Goal: Task Accomplishment & Management: Manage account settings

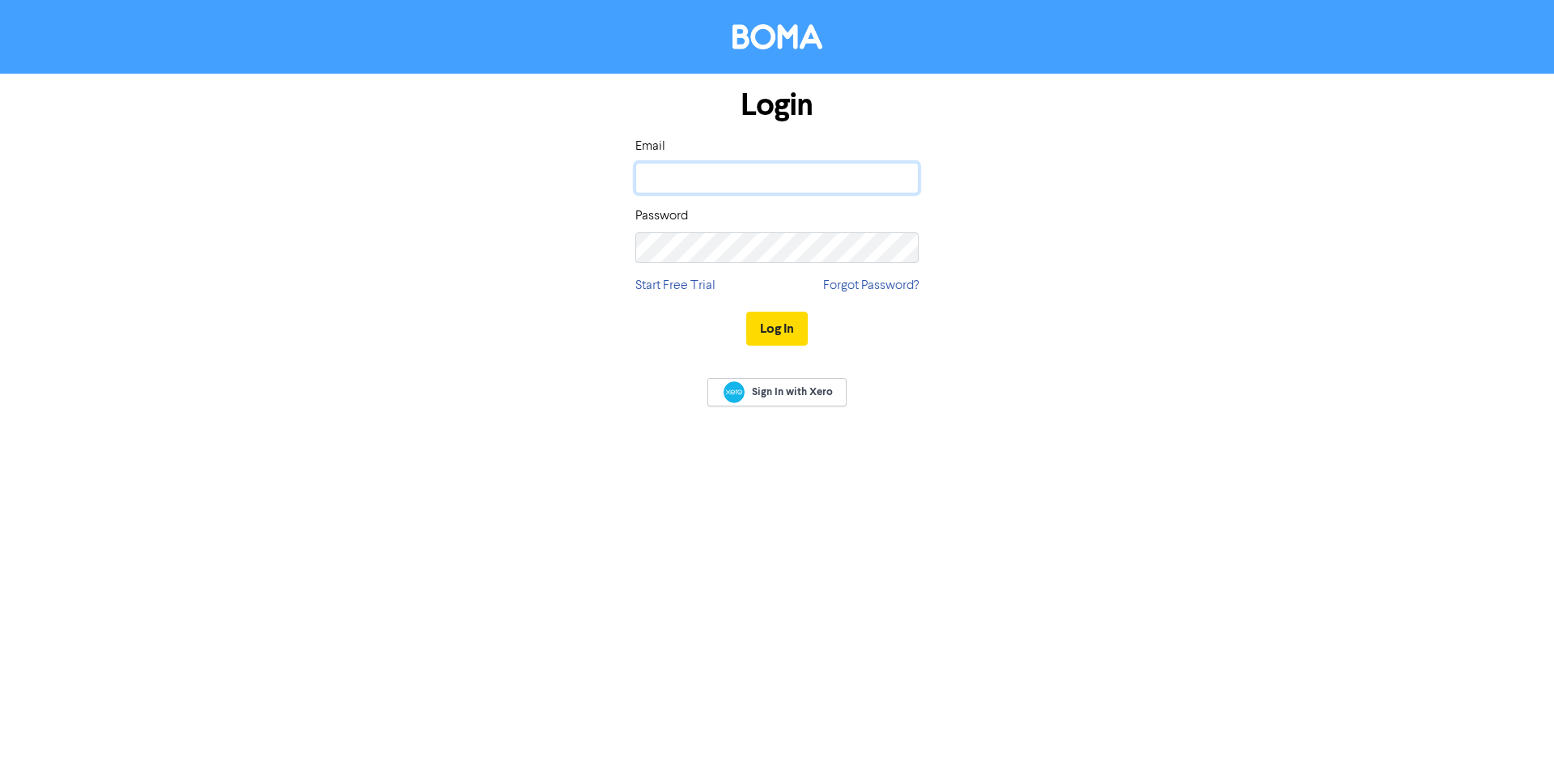
click at [769, 178] on input "email" at bounding box center [777, 178] width 283 height 31
type input "[EMAIL_ADDRESS][DOMAIN_NAME]"
click at [746, 312] on button "Log In" at bounding box center [777, 329] width 62 height 34
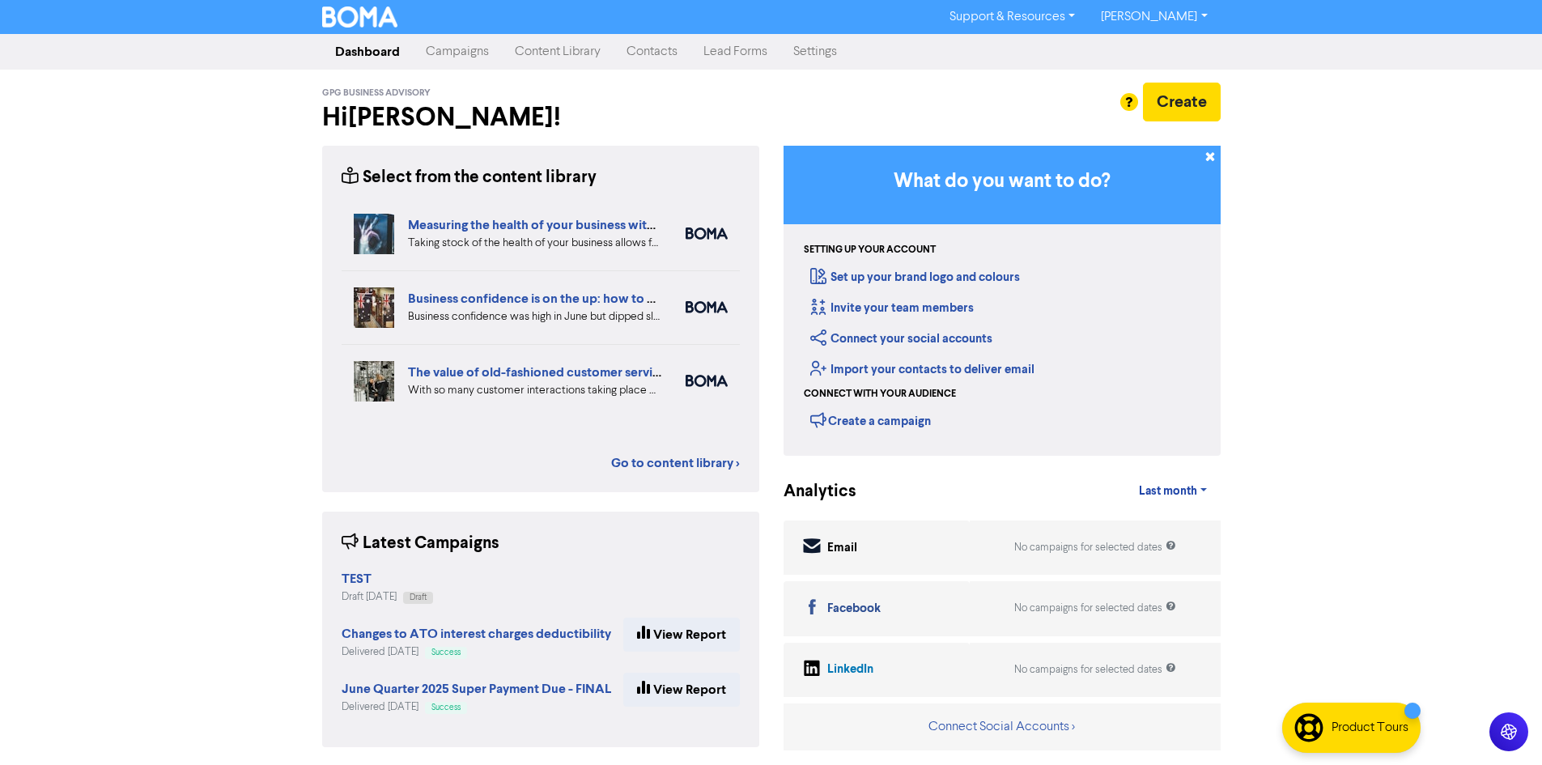
click at [654, 47] on link "Contacts" at bounding box center [652, 52] width 77 height 32
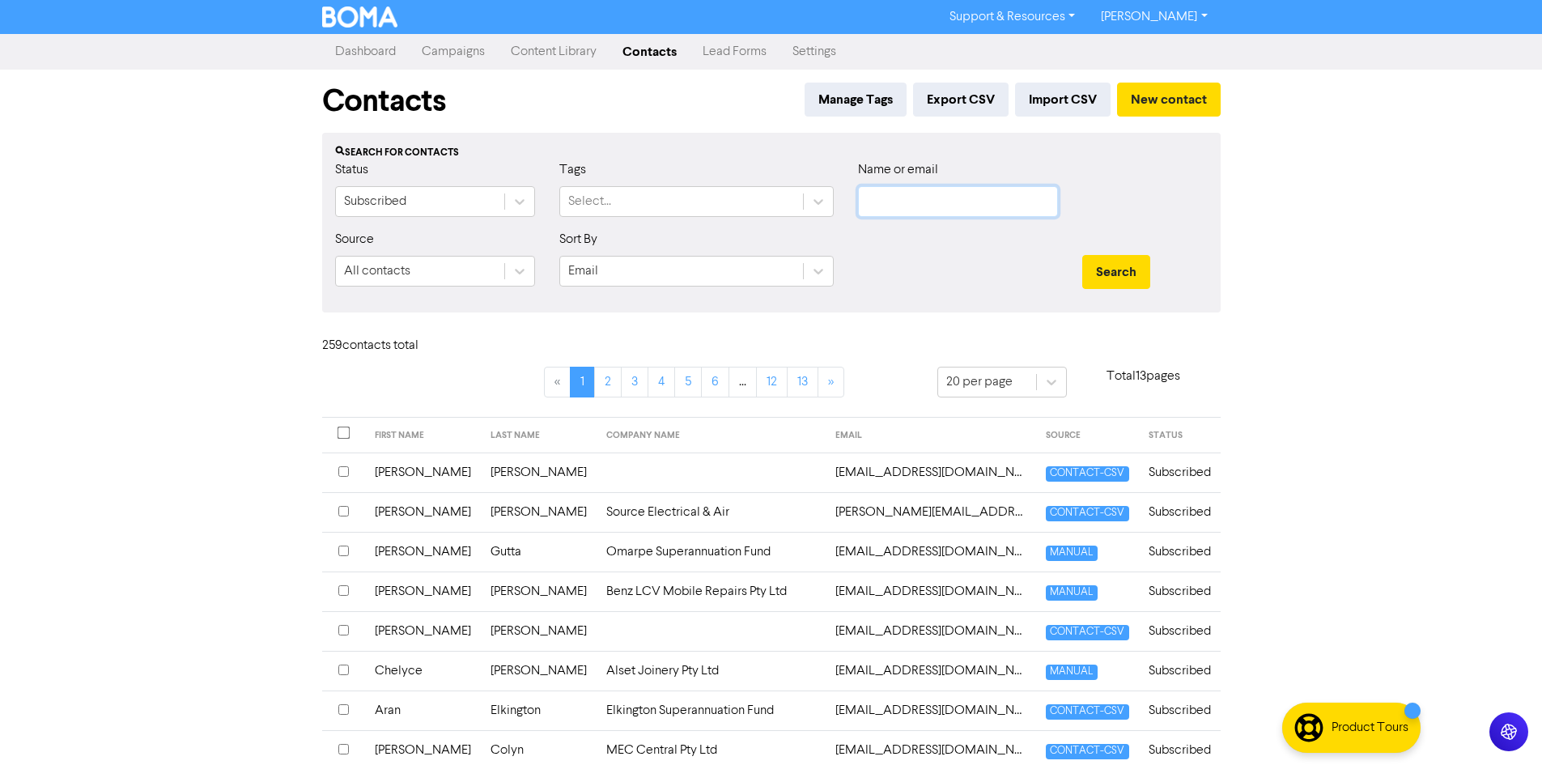
click at [908, 194] on input "text" at bounding box center [958, 201] width 200 height 31
type input "[PERSON_NAME]"
click at [1082, 255] on button "Search" at bounding box center [1116, 272] width 68 height 34
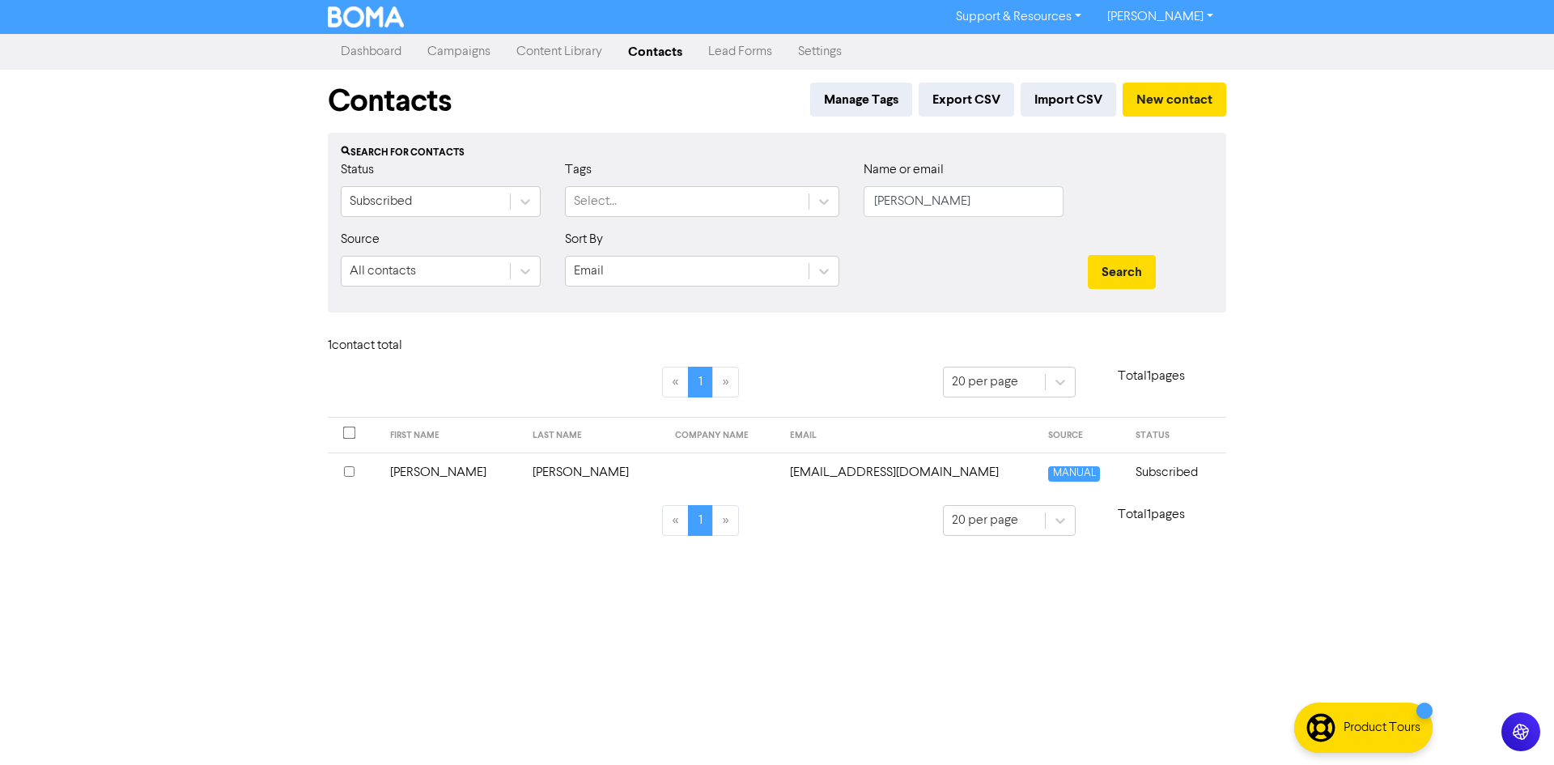
click at [417, 472] on td "[PERSON_NAME]" at bounding box center [451, 473] width 142 height 40
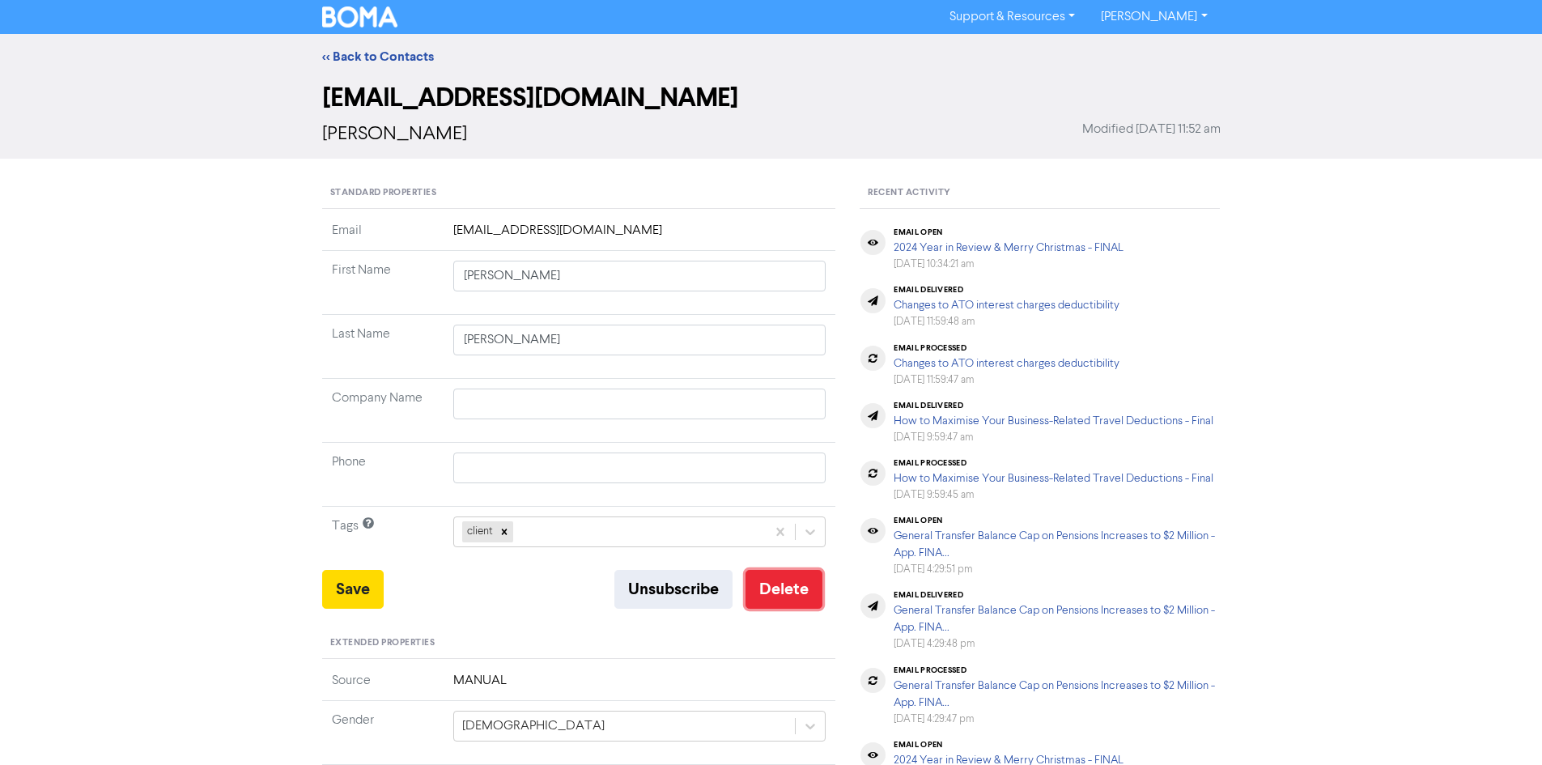
click at [786, 588] on button "Delete" at bounding box center [784, 589] width 77 height 39
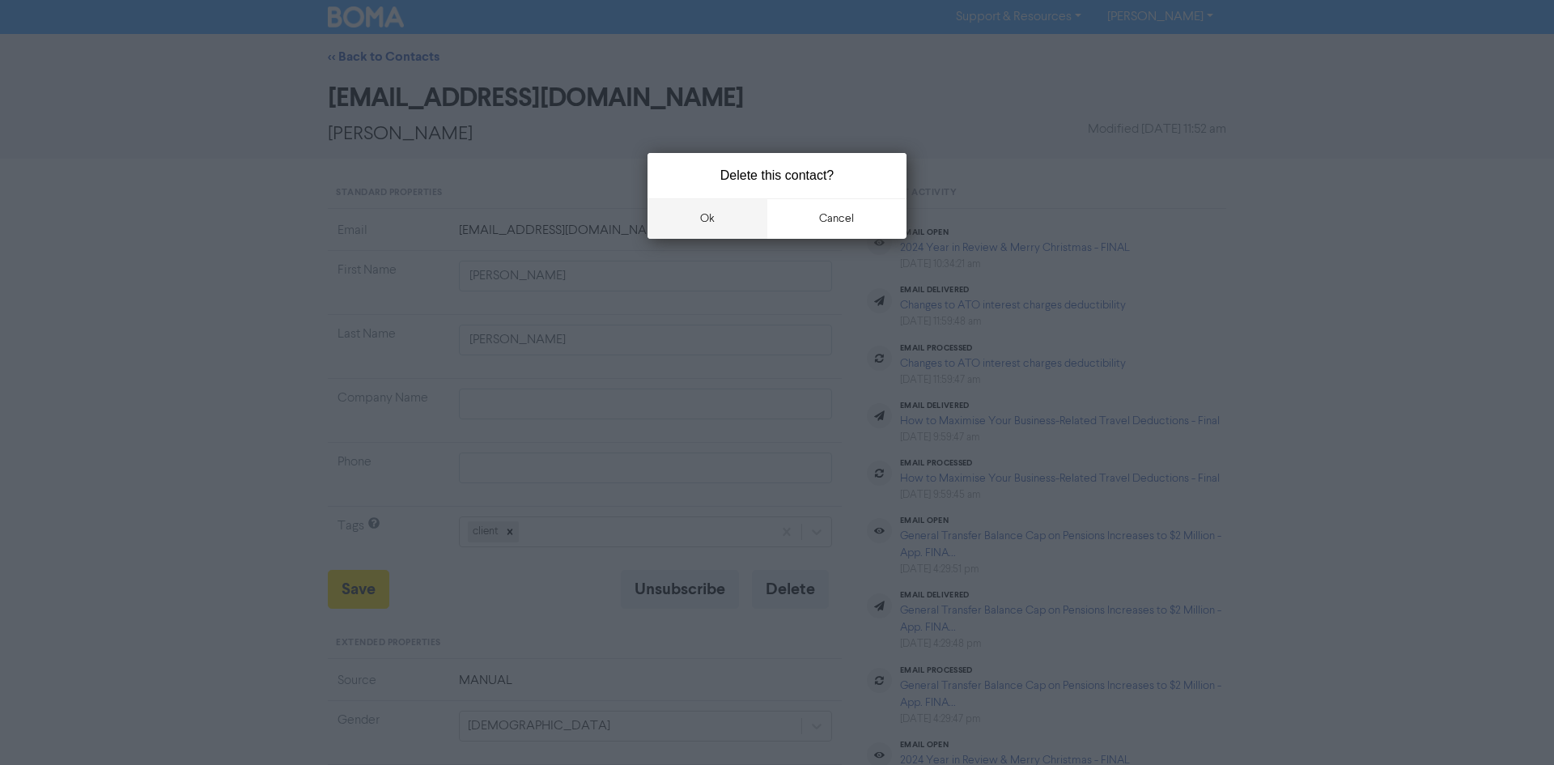
click at [710, 218] on button "ok" at bounding box center [708, 218] width 120 height 40
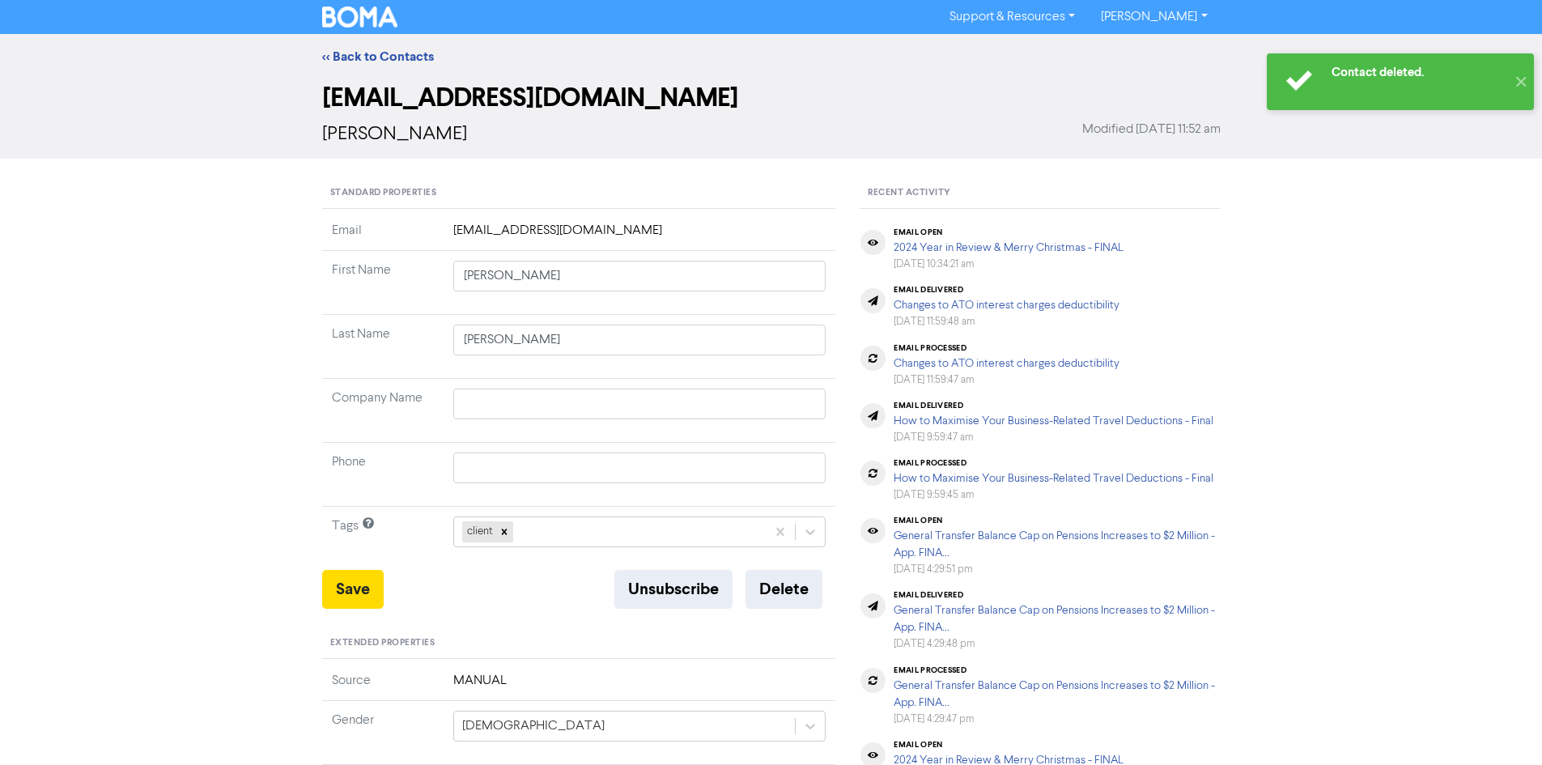
click at [1174, 22] on link "[PERSON_NAME]" at bounding box center [1154, 17] width 132 height 26
click at [1169, 51] on button "Log Out" at bounding box center [1153, 48] width 128 height 19
